Goal: Ask a question

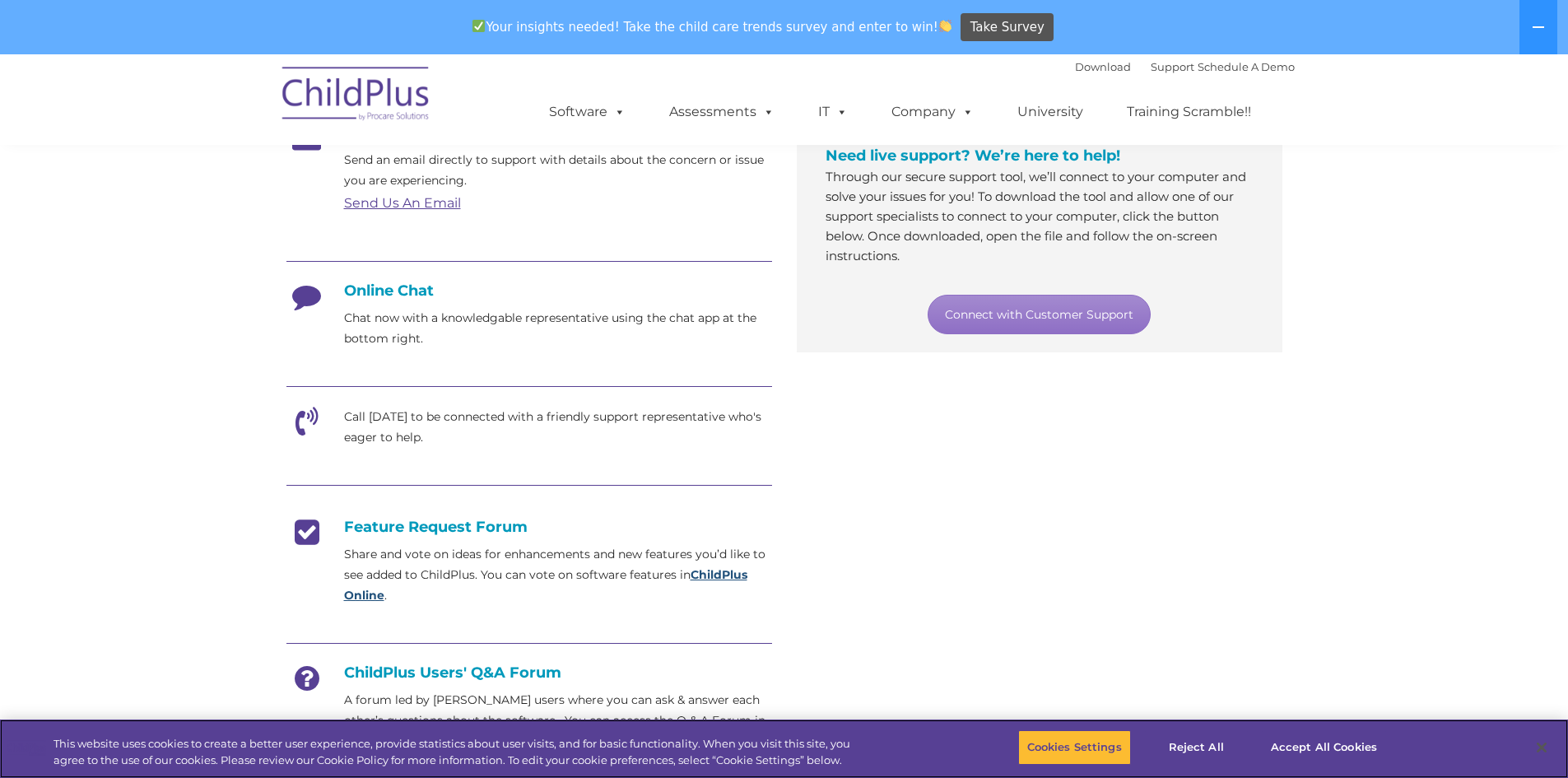
scroll to position [332, 0]
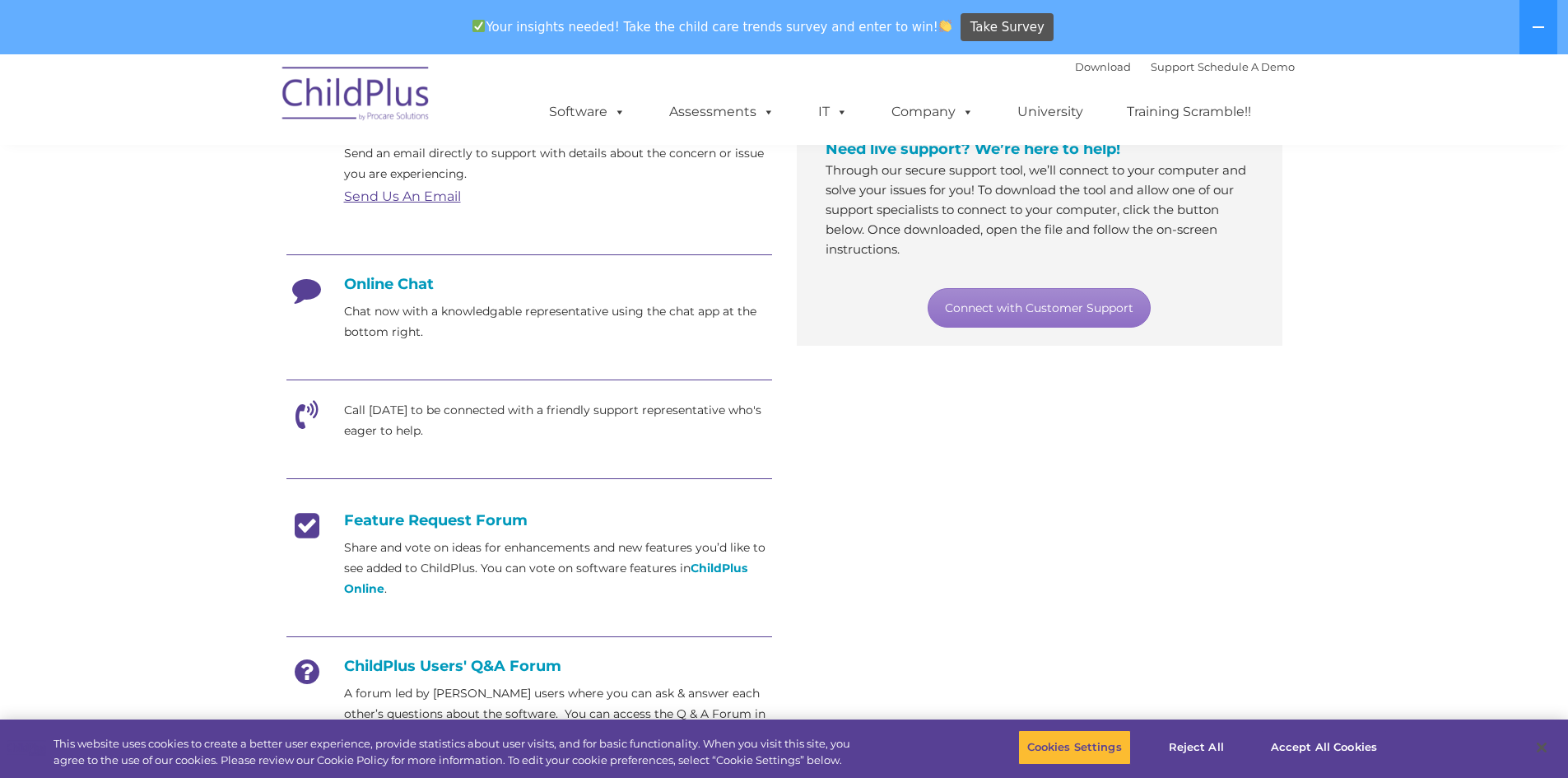
click at [390, 291] on h4 "Online Chat" at bounding box center [528, 284] width 485 height 18
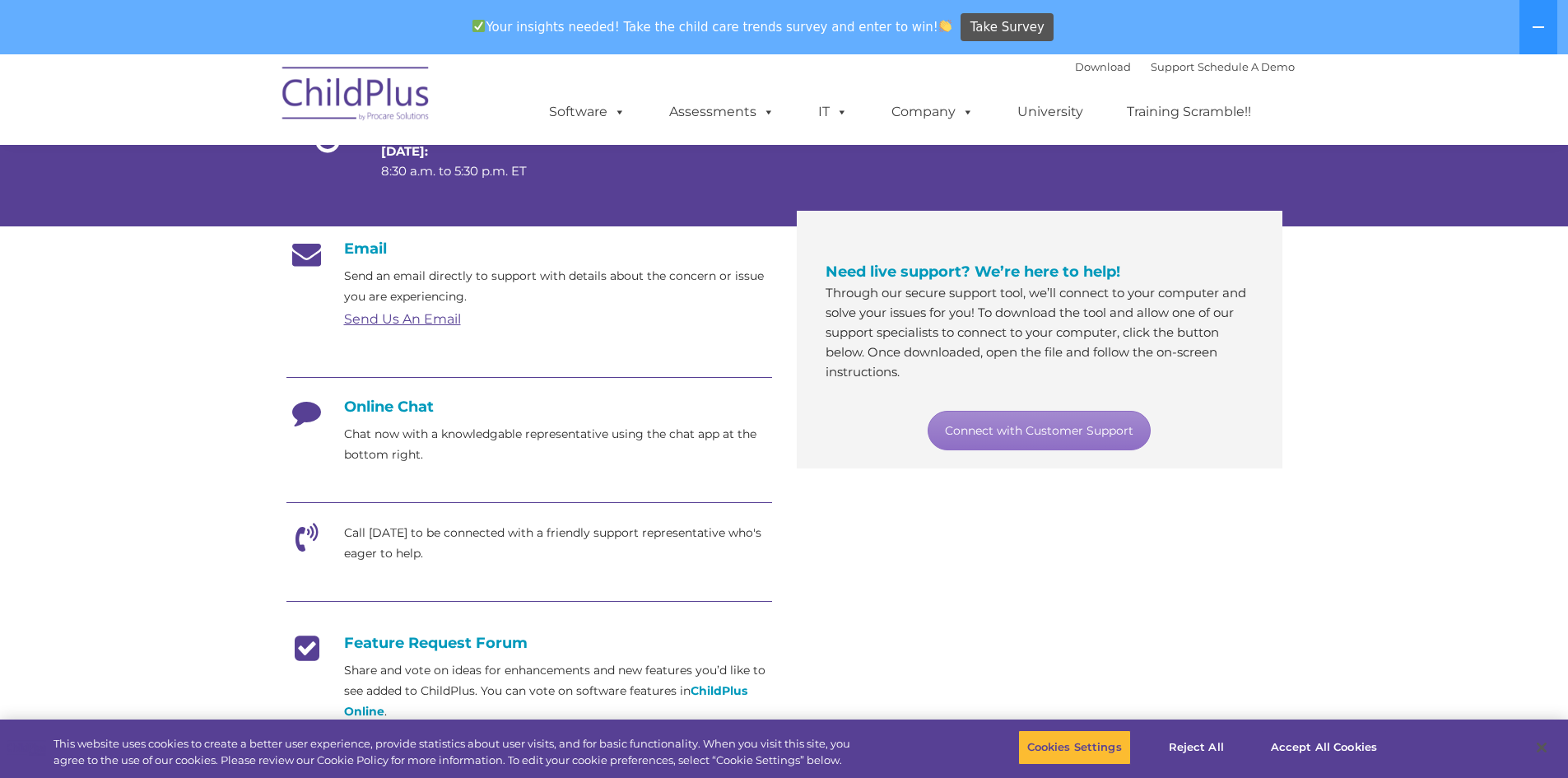
scroll to position [167, 0]
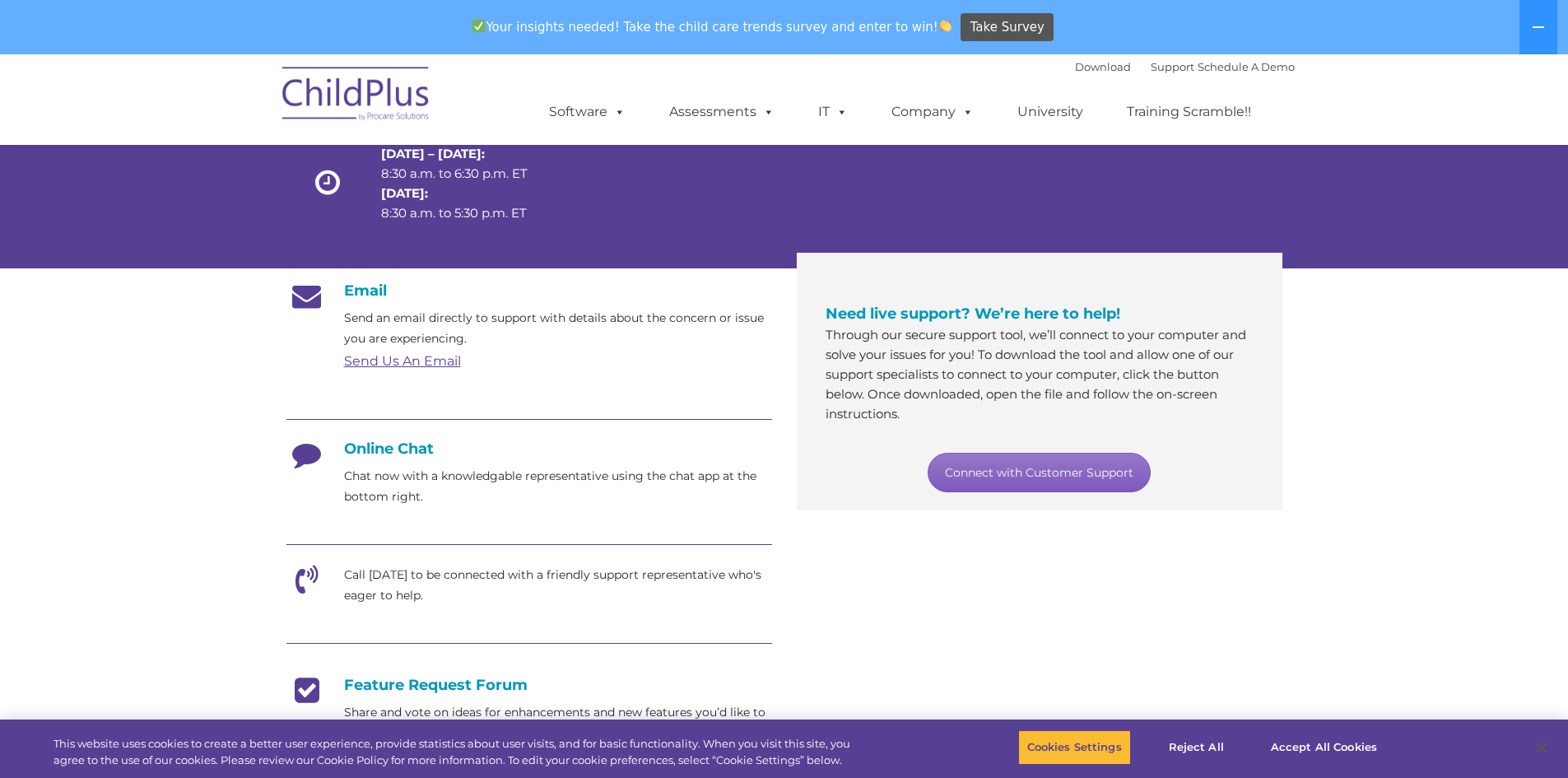
click at [1053, 471] on link "Connect with Customer Support" at bounding box center [1040, 472] width 223 height 39
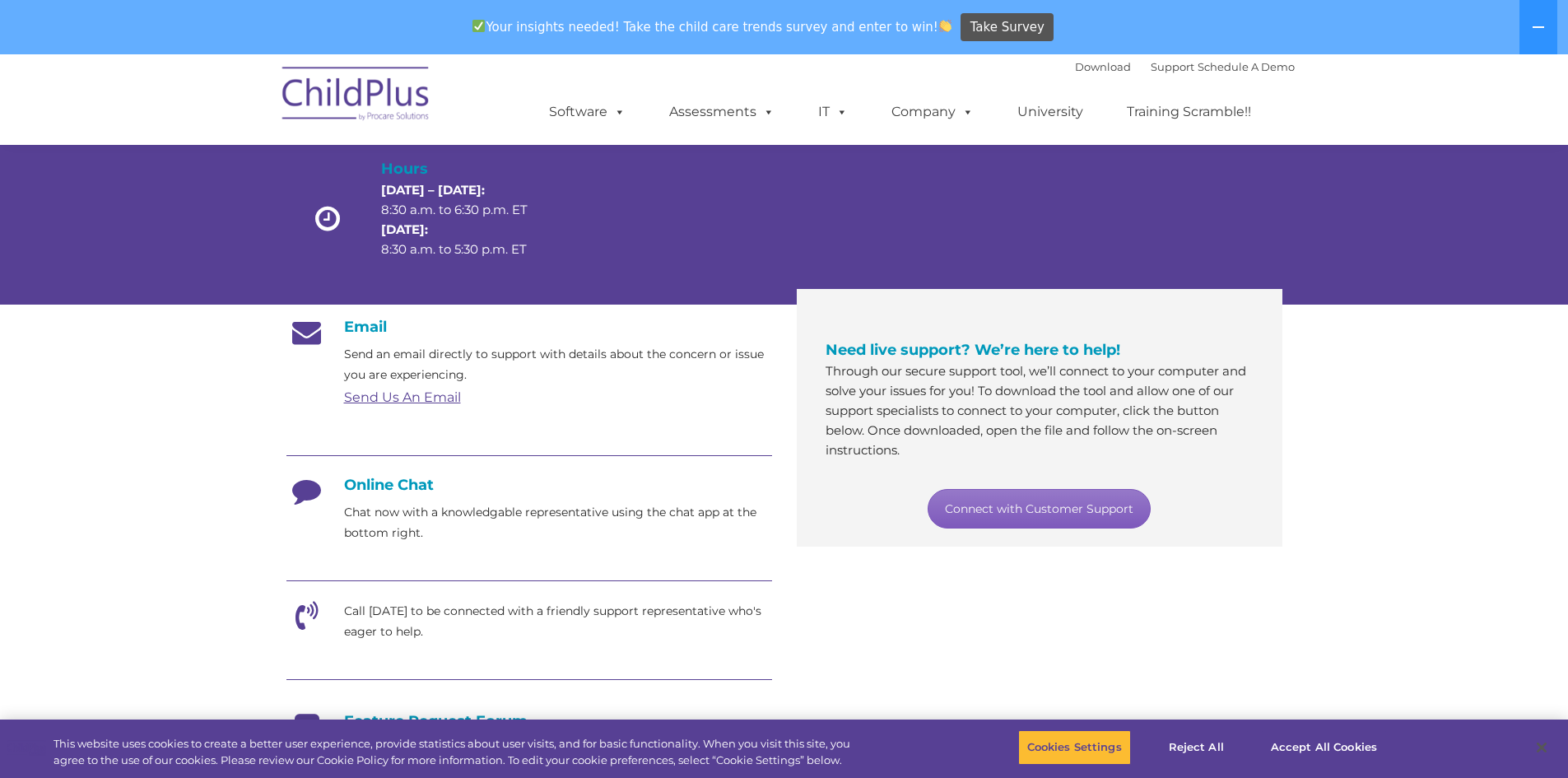
scroll to position [130, 0]
click at [315, 490] on icon at bounding box center [306, 496] width 41 height 41
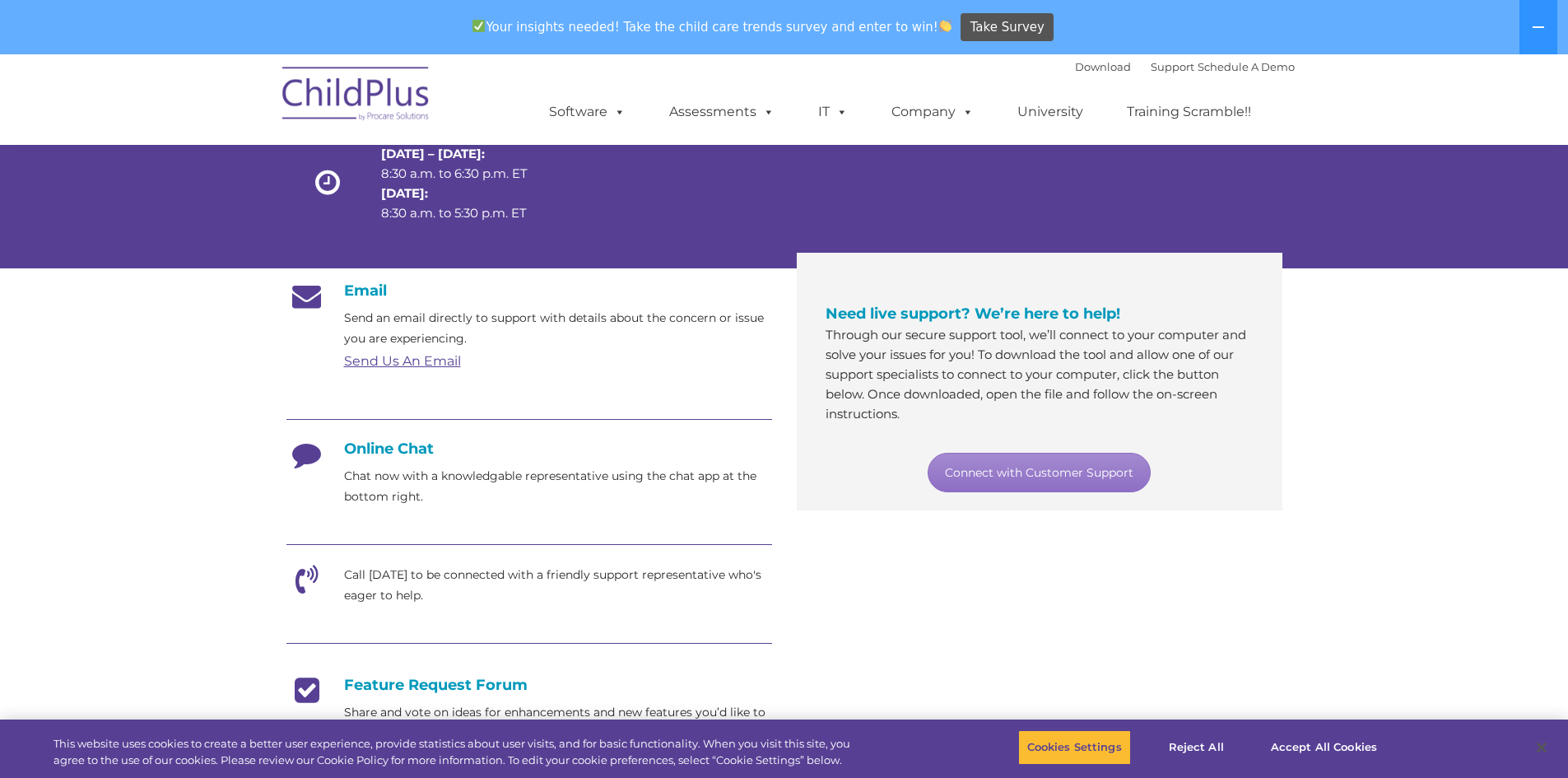
scroll to position [166, 0]
click at [394, 361] on link "Send Us An Email" at bounding box center [402, 361] width 117 height 16
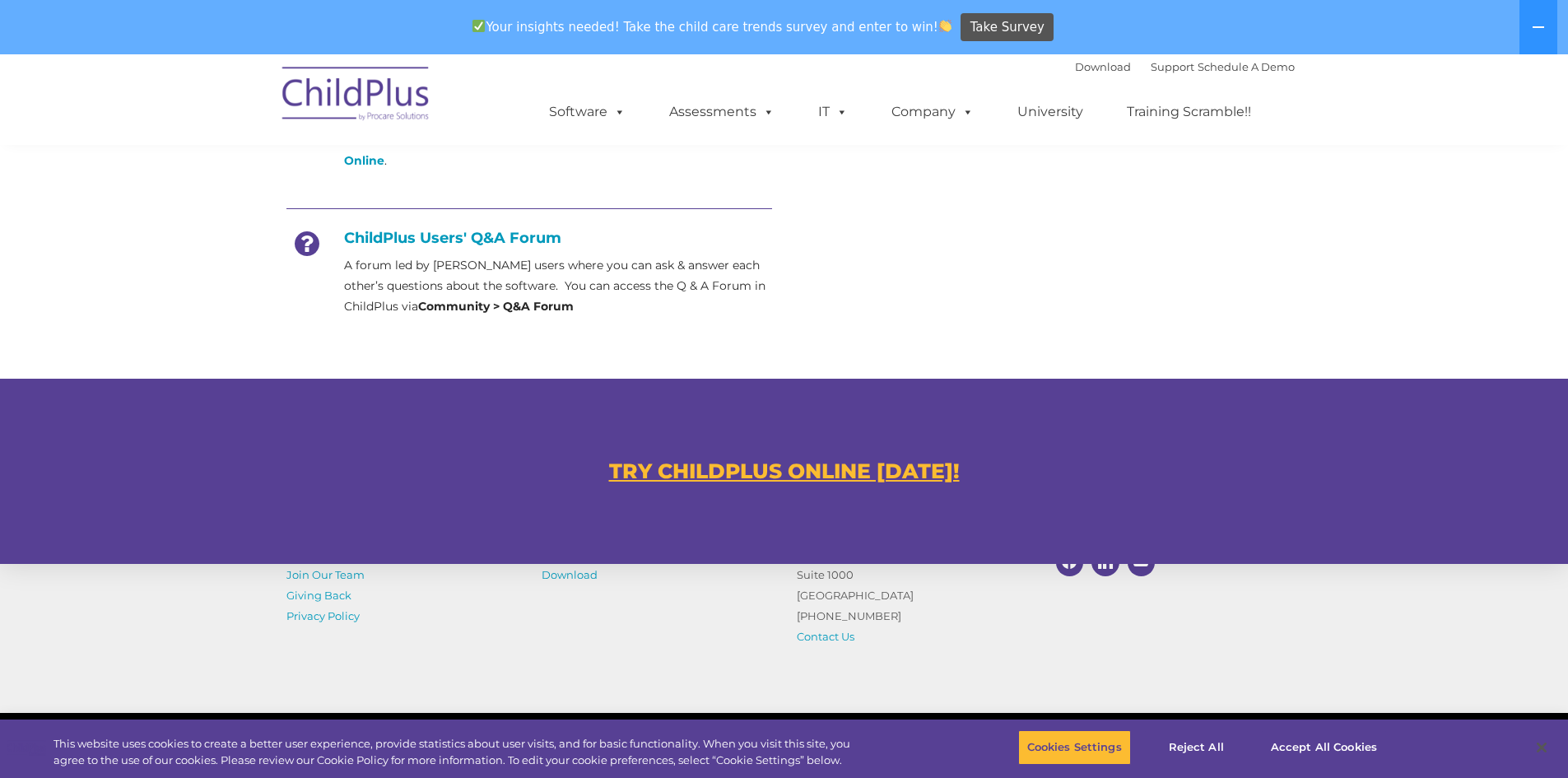
scroll to position [897, 0]
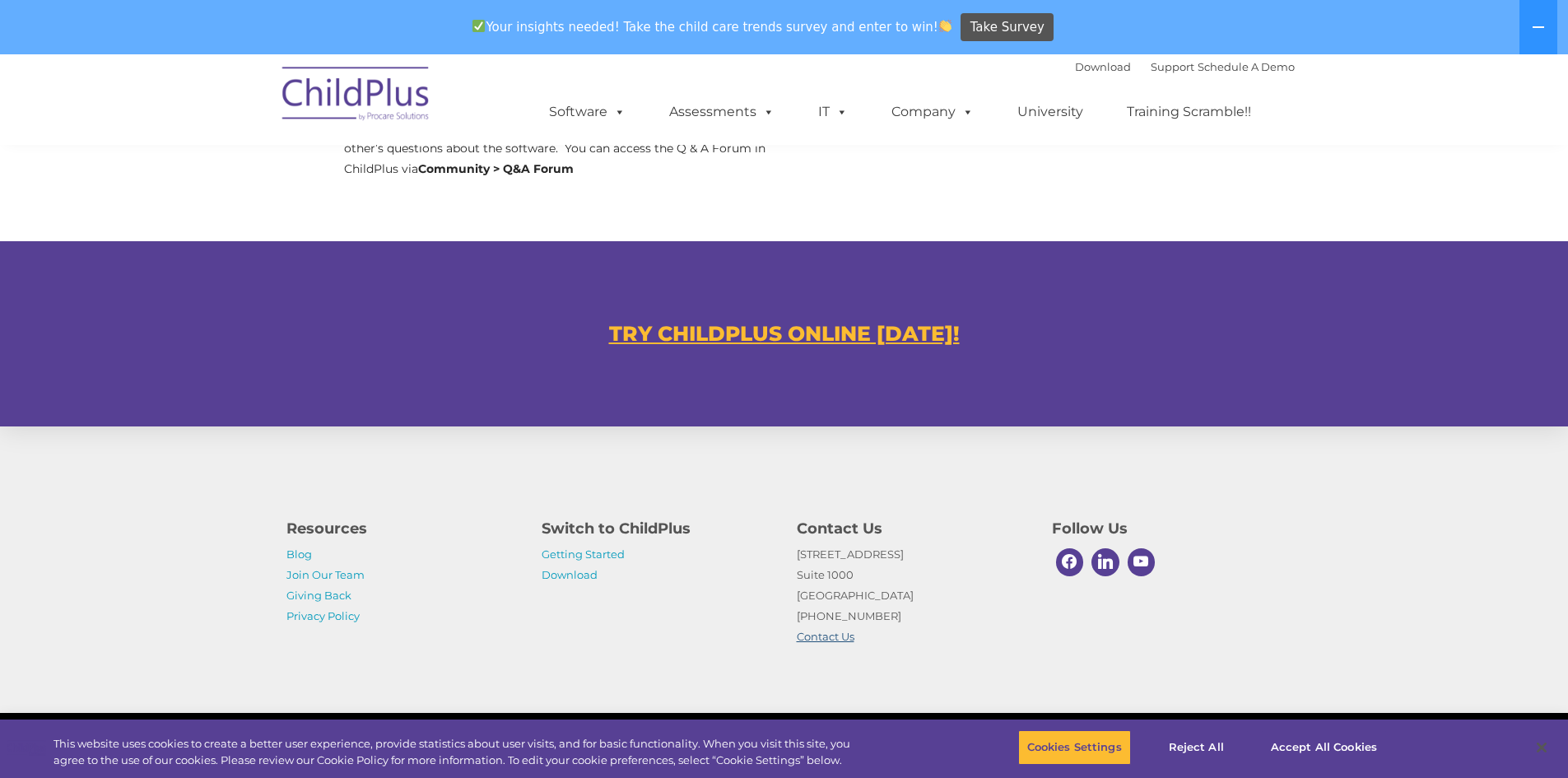
click at [852, 633] on link "Contact Us" at bounding box center [826, 636] width 58 height 13
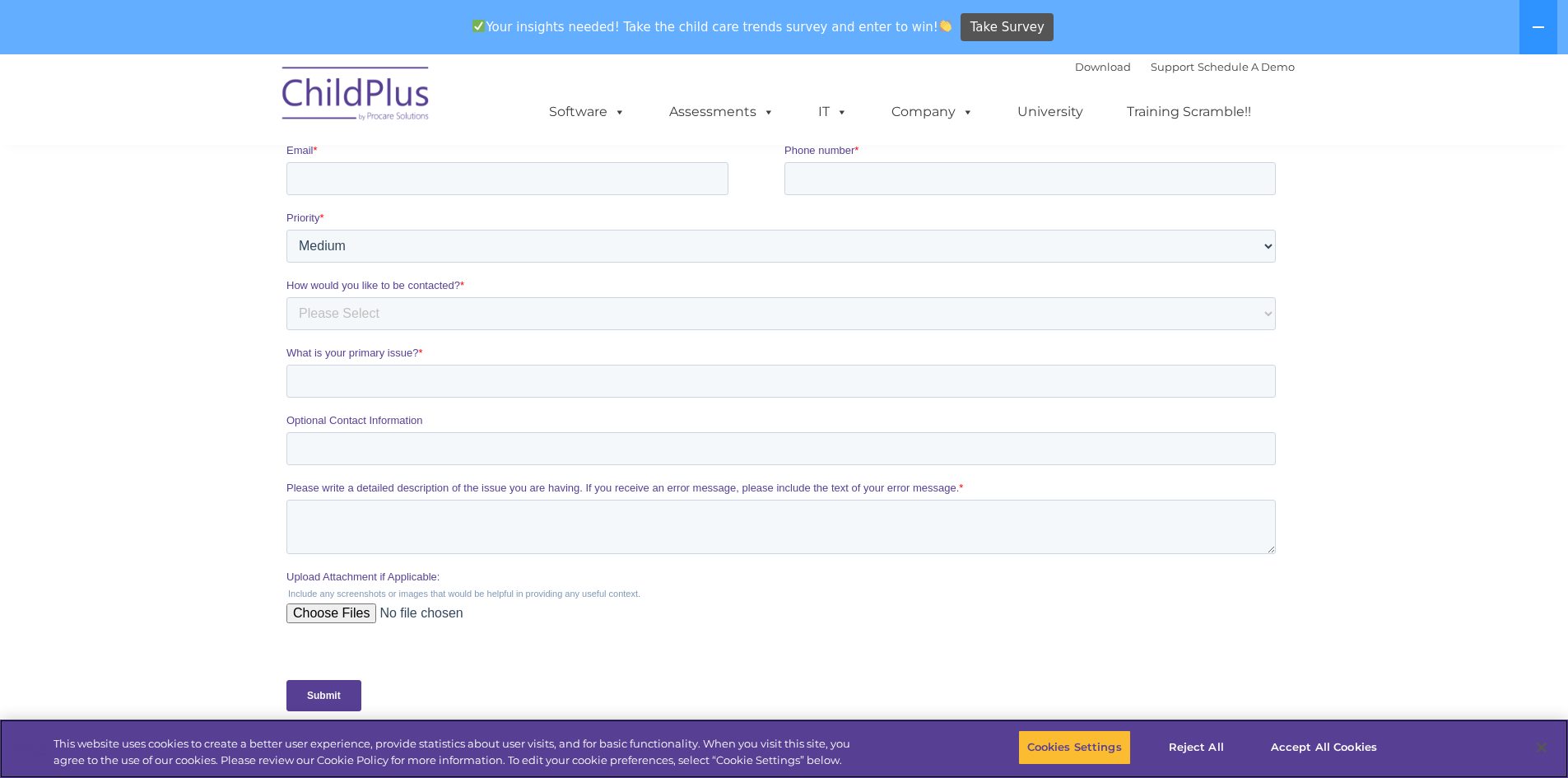
scroll to position [195, 0]
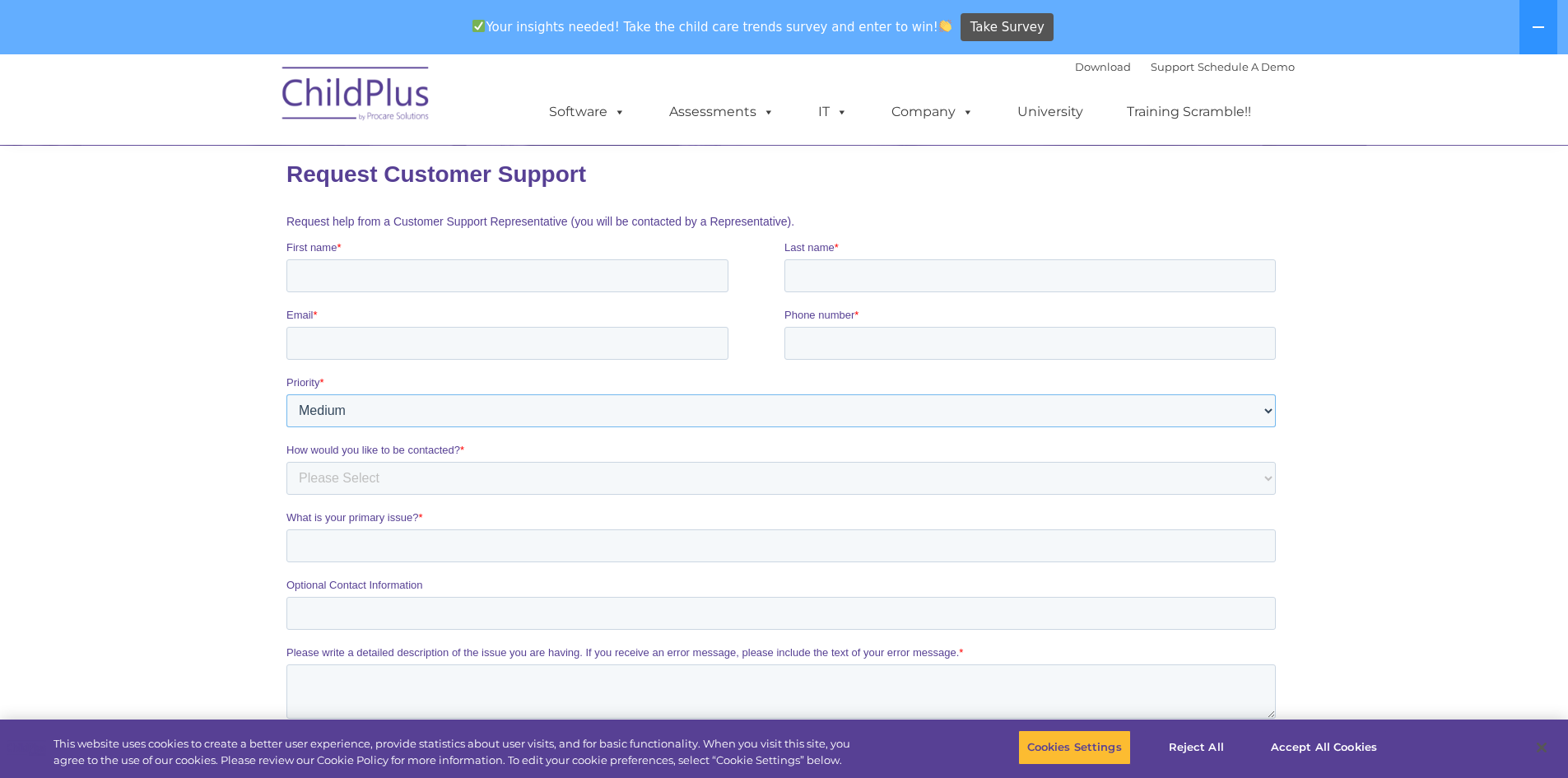
click at [451, 417] on select "Please Select Low Medium High" at bounding box center [780, 410] width 989 height 33
select select "HIGH"
click at [285, 394] on select "Please Select Low Medium High" at bounding box center [780, 410] width 989 height 33
click at [440, 353] on input "Email *" at bounding box center [506, 343] width 442 height 33
click at [450, 347] on input "Email *" at bounding box center [506, 343] width 442 height 33
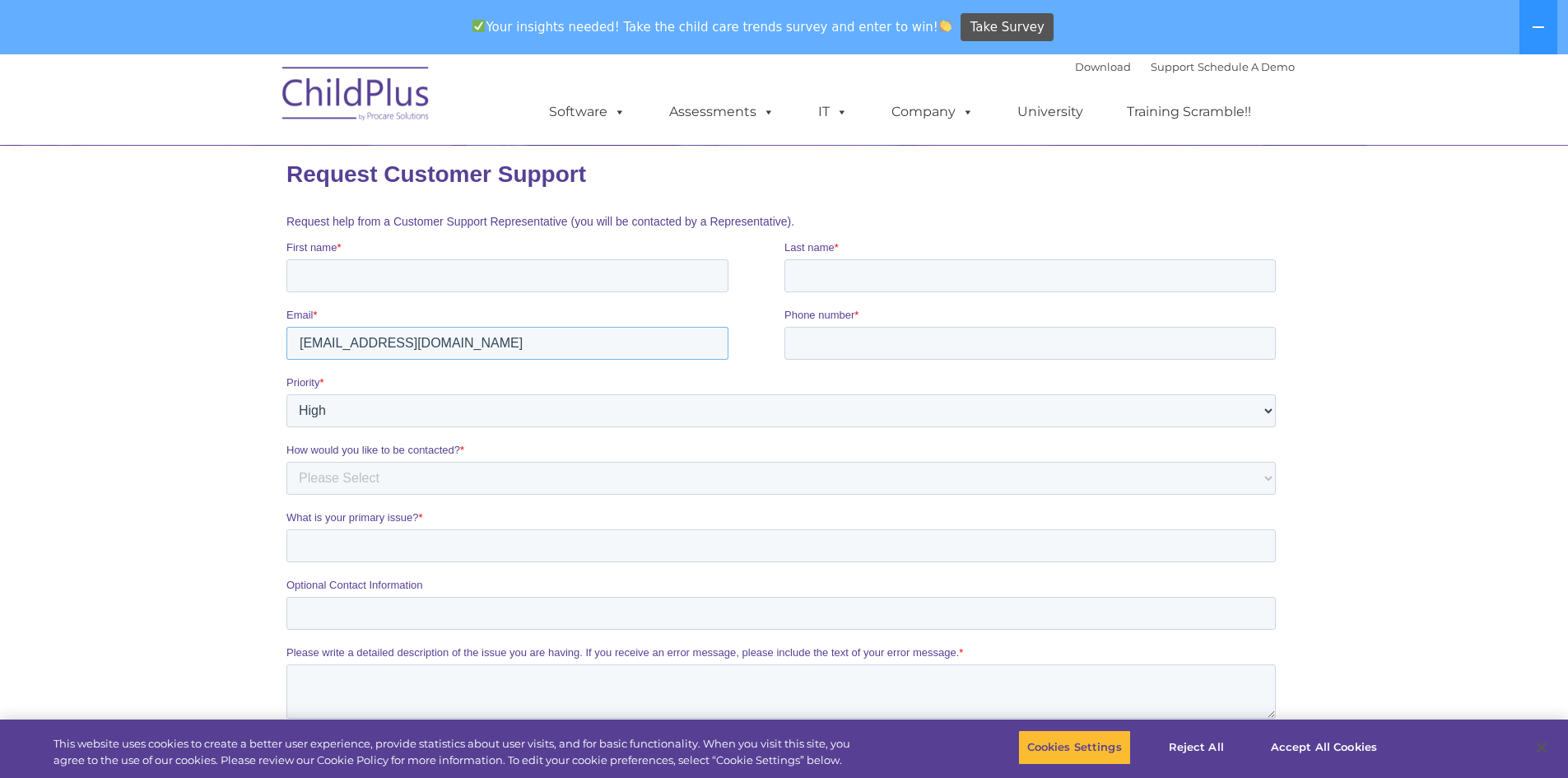
type input "huerta_nataly@salkeiz.k12.or.us"
click at [379, 252] on label "First name *" at bounding box center [534, 248] width 498 height 16
click at [379, 260] on input "First name *" at bounding box center [506, 276] width 442 height 33
drag, startPoint x: 361, startPoint y: 282, endPoint x: 342, endPoint y: 275, distance: 20.2
click at [360, 282] on input "First name *" at bounding box center [506, 276] width 442 height 33
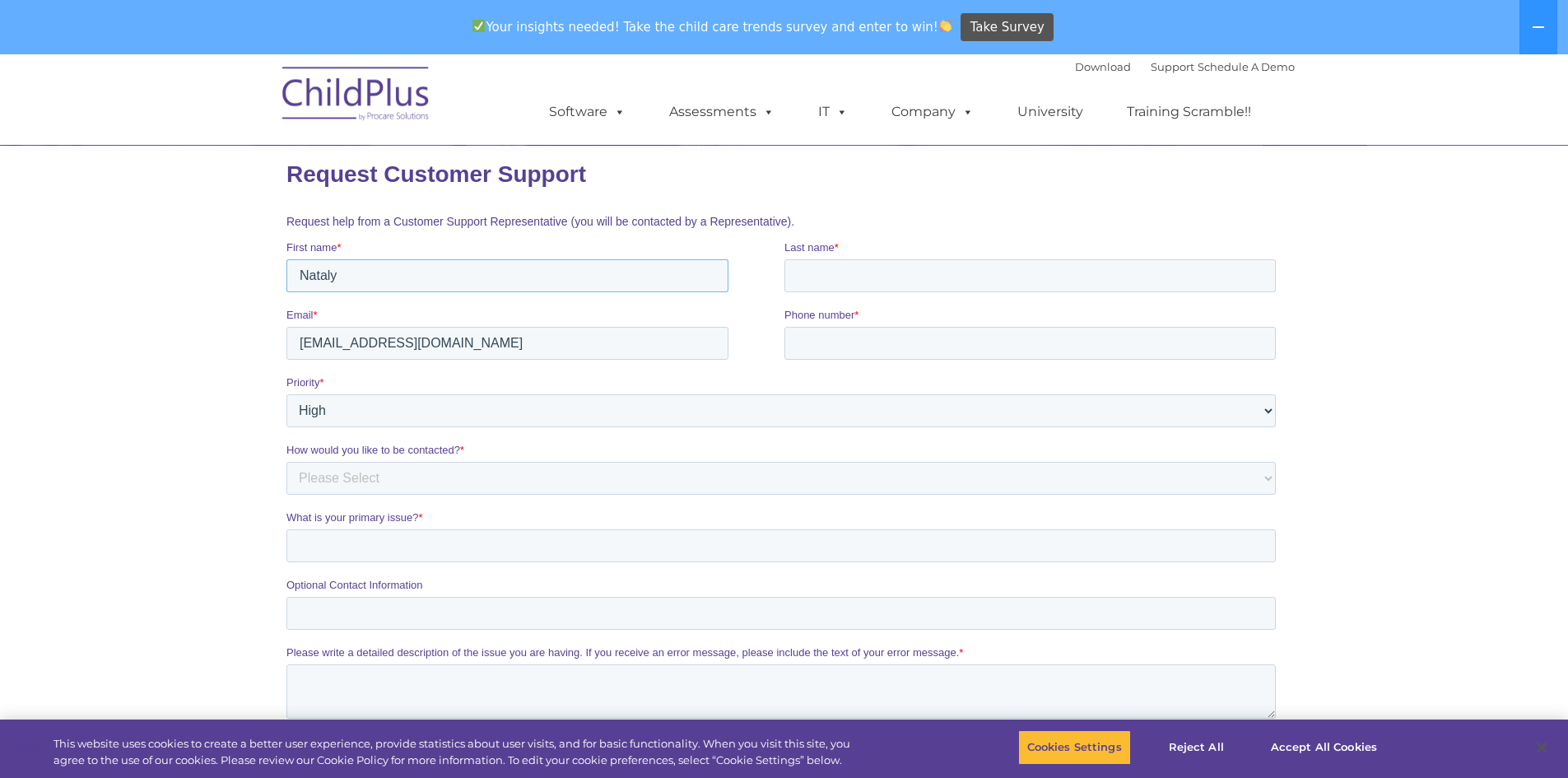
type input "Nataly"
type input "Huerta"
type input "5039836324"
click at [483, 482] on select "Please Select Phone Email" at bounding box center [780, 478] width 989 height 33
click at [285, 462] on select "Please Select Phone Email" at bounding box center [780, 478] width 989 height 33
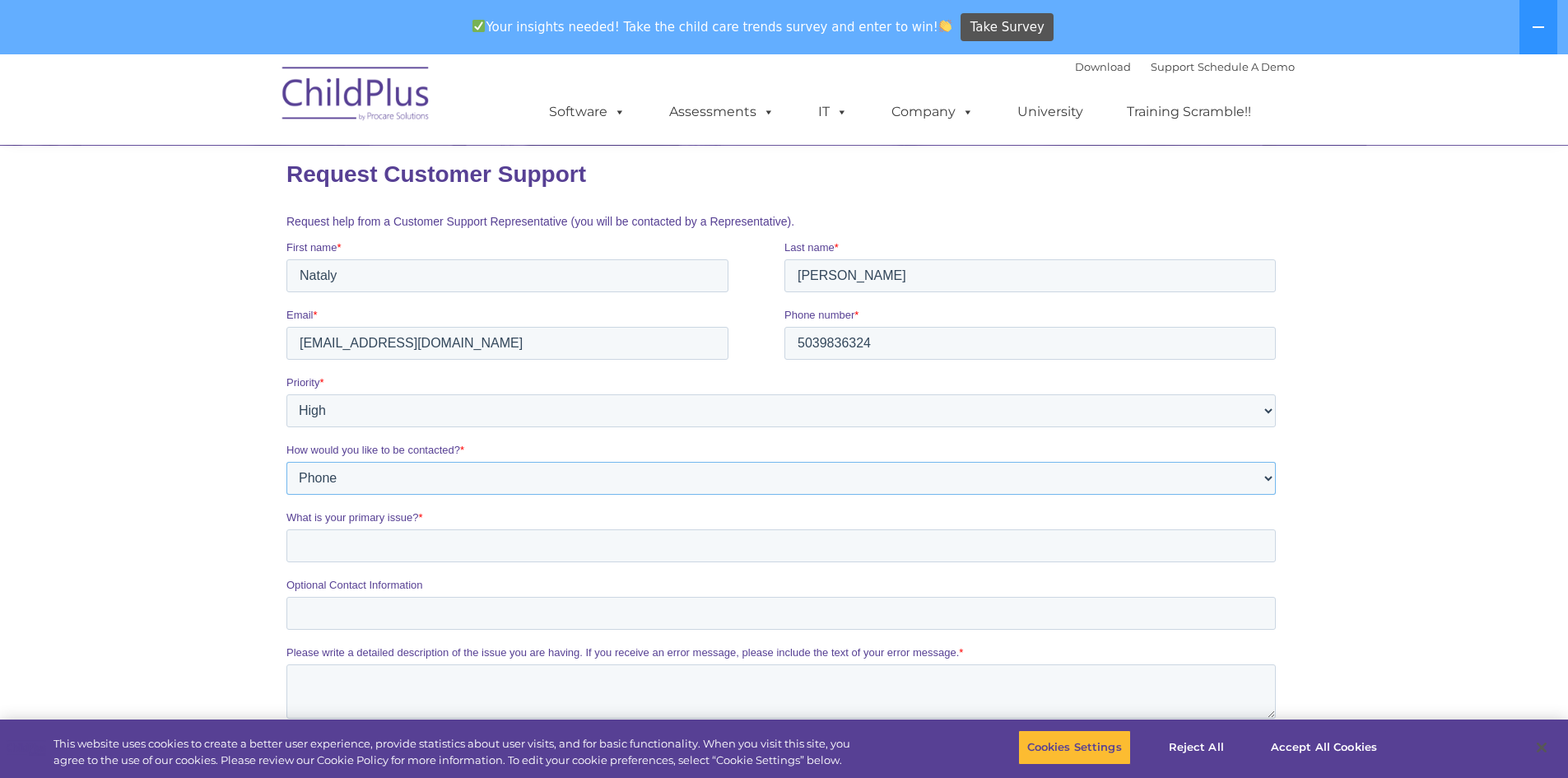
click at [431, 483] on select "Please Select Phone Email" at bounding box center [780, 478] width 989 height 33
select select "Email"
click at [285, 462] on select "Please Select Phone Email" at bounding box center [780, 478] width 989 height 33
click at [368, 555] on input "What is your primary issue? *" at bounding box center [780, 546] width 989 height 33
type input "I"
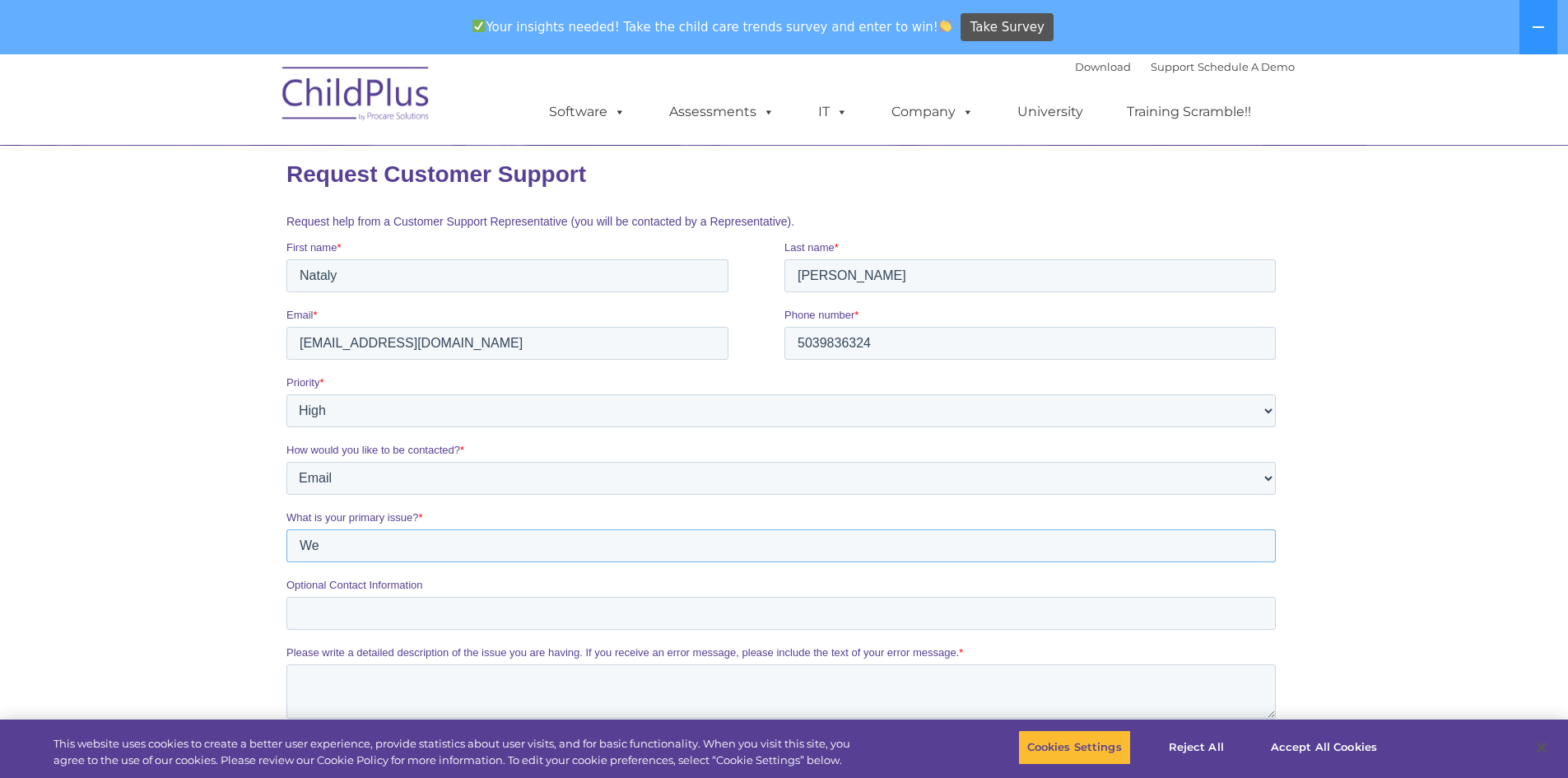
type input "W"
type input "A"
type input "T"
